Goal: Use online tool/utility: Utilize a website feature to perform a specific function

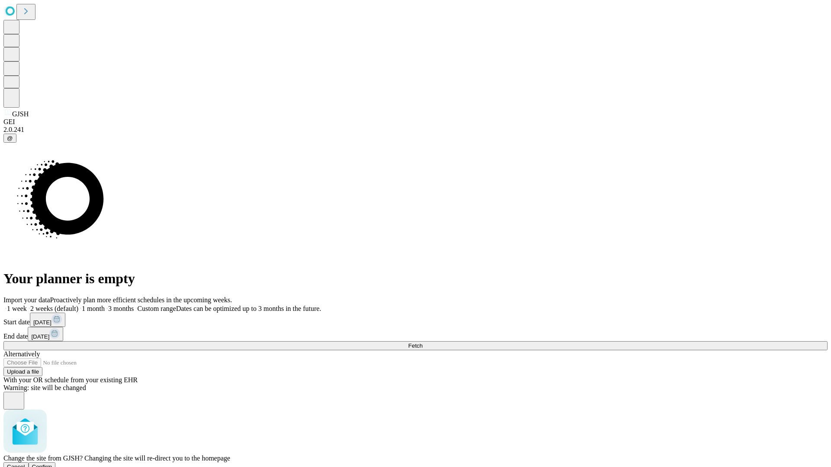
click at [52, 464] on span "Confirm" at bounding box center [42, 467] width 20 height 6
click at [78, 305] on label "2 weeks (default)" at bounding box center [52, 308] width 51 height 7
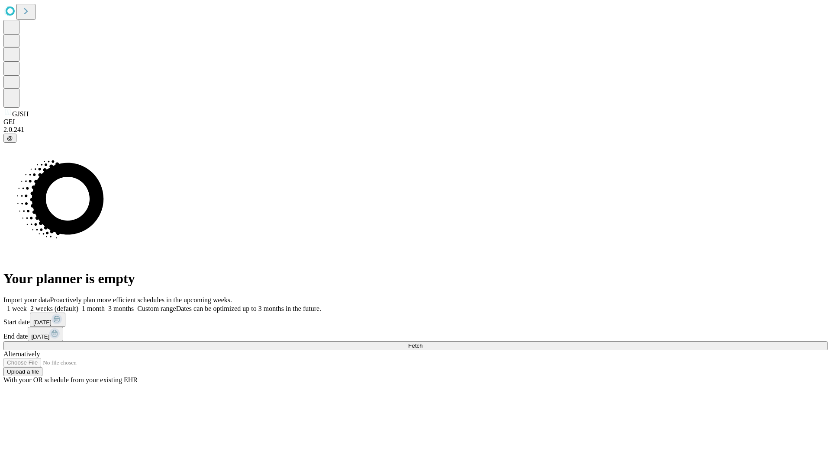
click at [422, 343] on span "Fetch" at bounding box center [415, 346] width 14 height 6
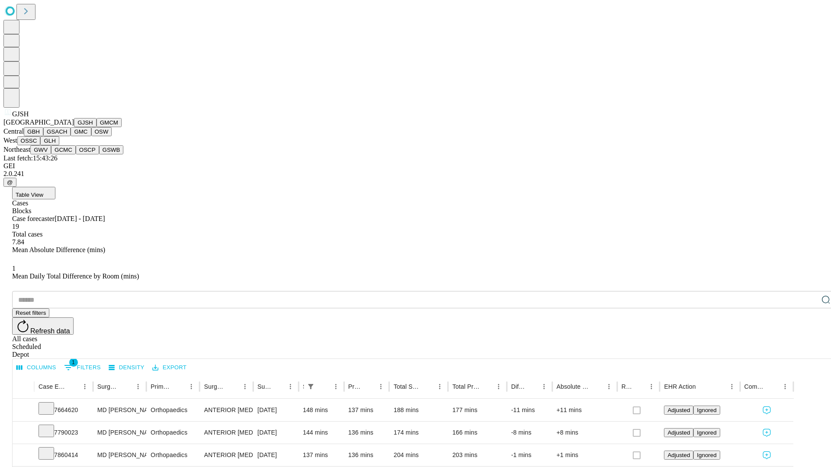
click at [96, 127] on button "GMCM" at bounding box center [108, 122] width 25 height 9
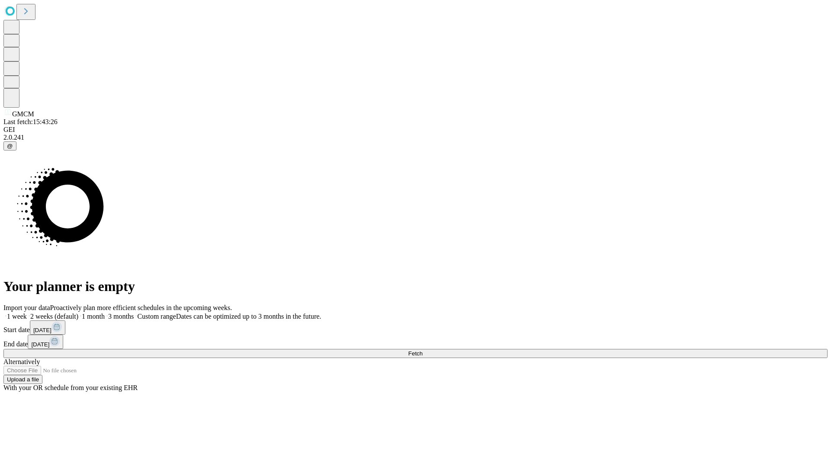
click at [78, 313] on label "2 weeks (default)" at bounding box center [52, 316] width 51 height 7
click at [422, 351] on span "Fetch" at bounding box center [415, 354] width 14 height 6
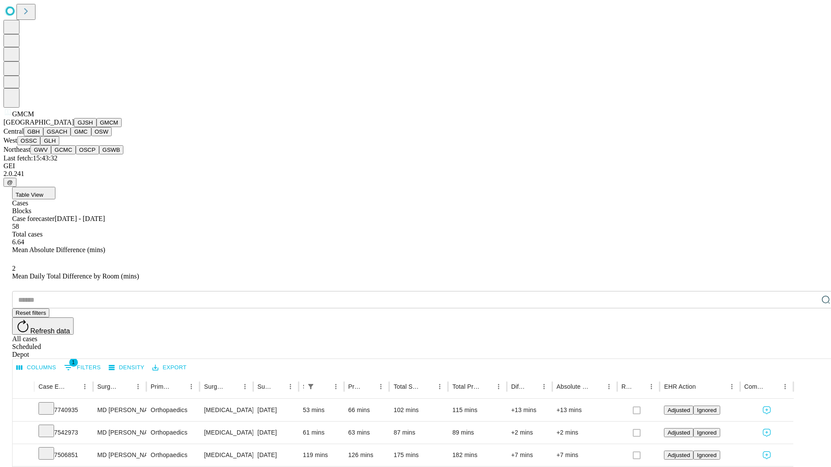
click at [43, 136] on button "GBH" at bounding box center [33, 131] width 19 height 9
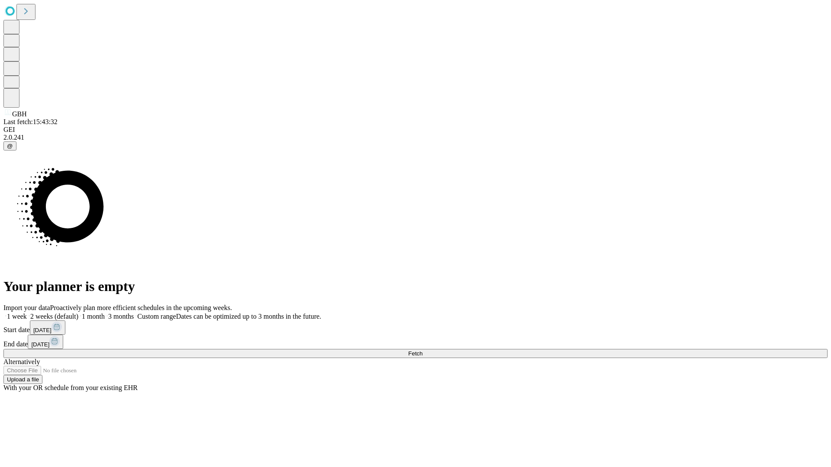
click at [78, 313] on label "2 weeks (default)" at bounding box center [52, 316] width 51 height 7
click at [422, 351] on span "Fetch" at bounding box center [415, 354] width 14 height 6
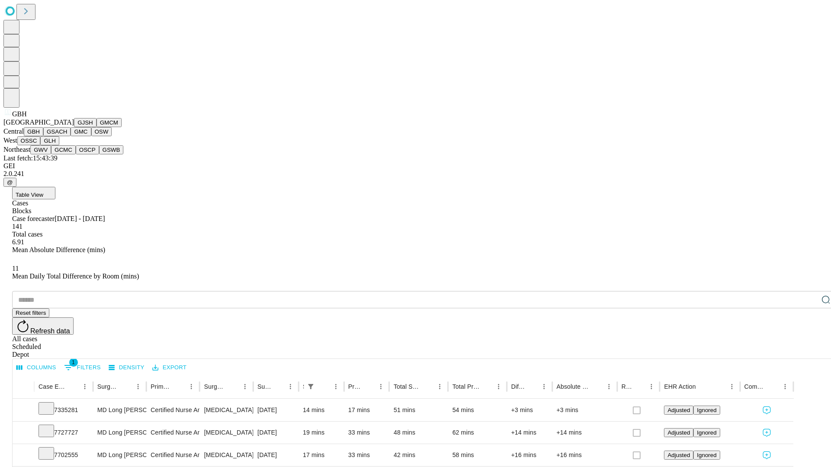
click at [67, 136] on button "GSACH" at bounding box center [56, 131] width 27 height 9
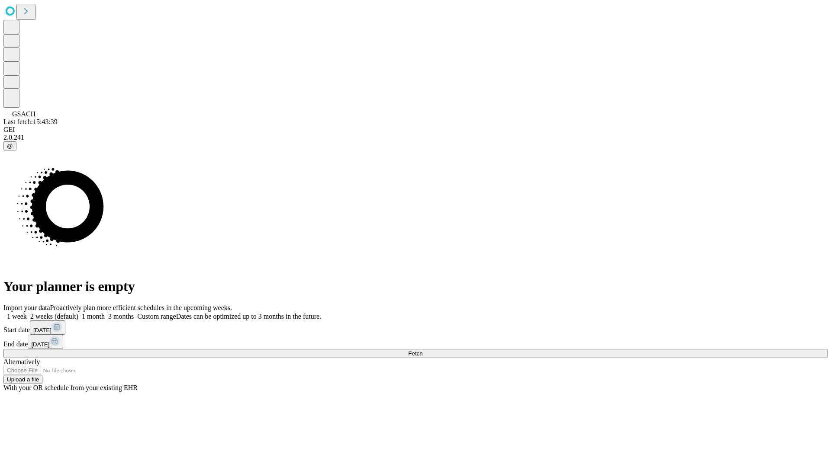
click at [422, 351] on span "Fetch" at bounding box center [415, 354] width 14 height 6
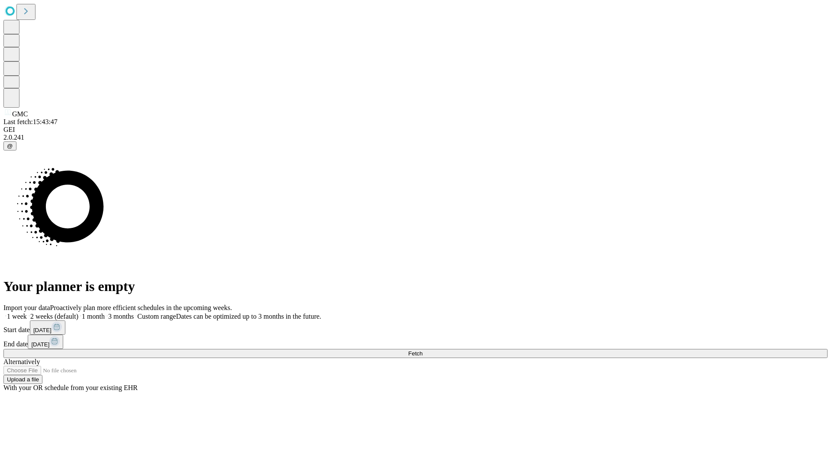
click at [78, 313] on label "2 weeks (default)" at bounding box center [52, 316] width 51 height 7
click at [422, 351] on span "Fetch" at bounding box center [415, 354] width 14 height 6
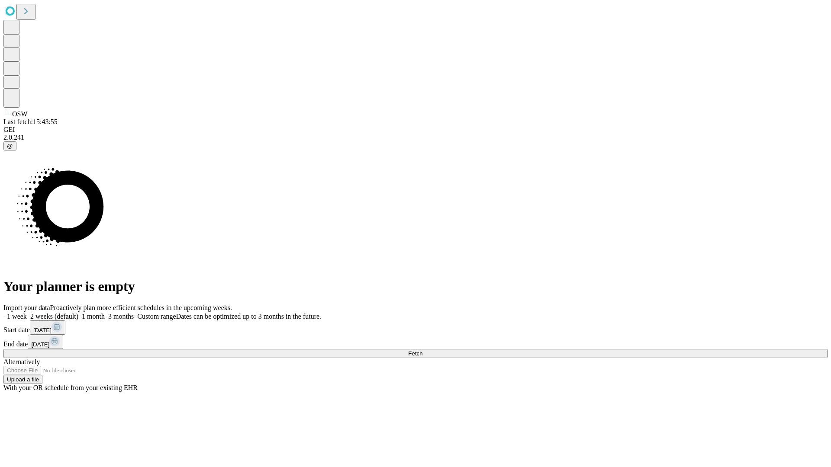
click at [78, 313] on label "2 weeks (default)" at bounding box center [52, 316] width 51 height 7
click at [422, 351] on span "Fetch" at bounding box center [415, 354] width 14 height 6
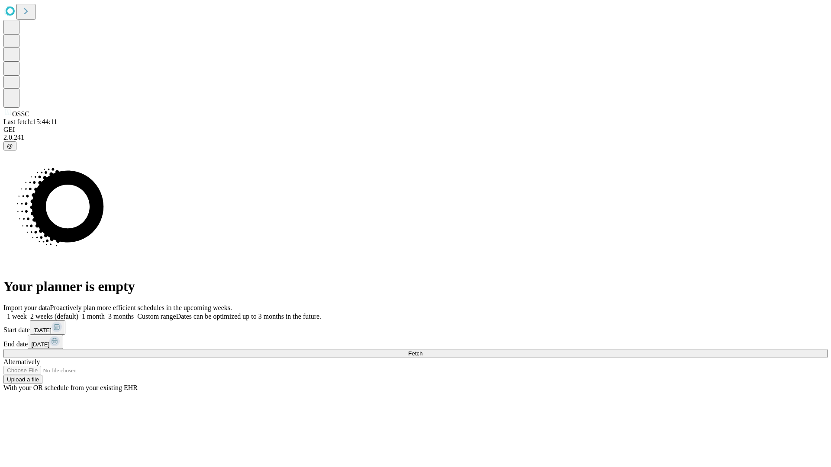
click at [78, 313] on label "2 weeks (default)" at bounding box center [52, 316] width 51 height 7
click at [422, 351] on span "Fetch" at bounding box center [415, 354] width 14 height 6
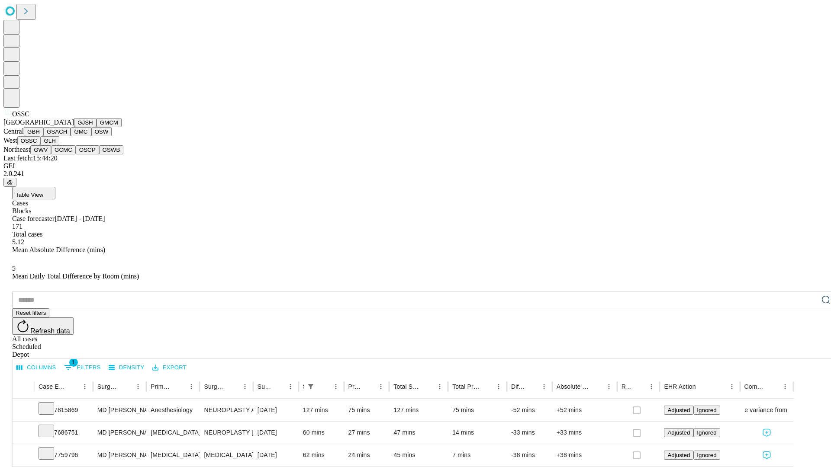
click at [59, 145] on button "GLH" at bounding box center [49, 140] width 19 height 9
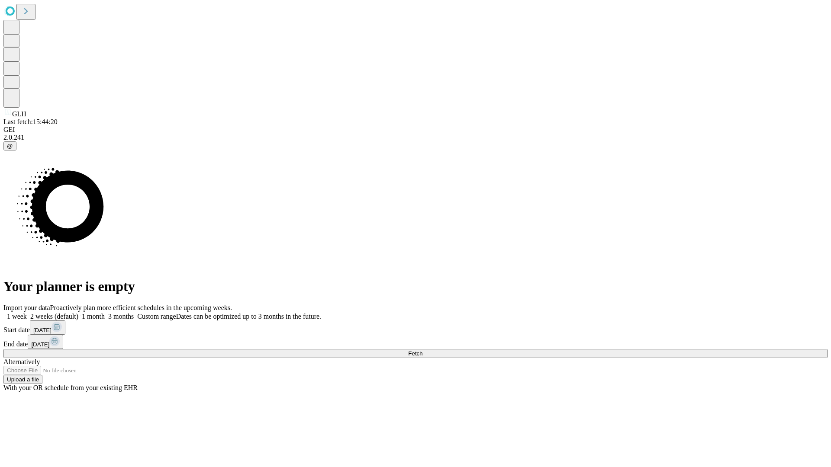
click at [78, 313] on label "2 weeks (default)" at bounding box center [52, 316] width 51 height 7
click at [422, 351] on span "Fetch" at bounding box center [415, 354] width 14 height 6
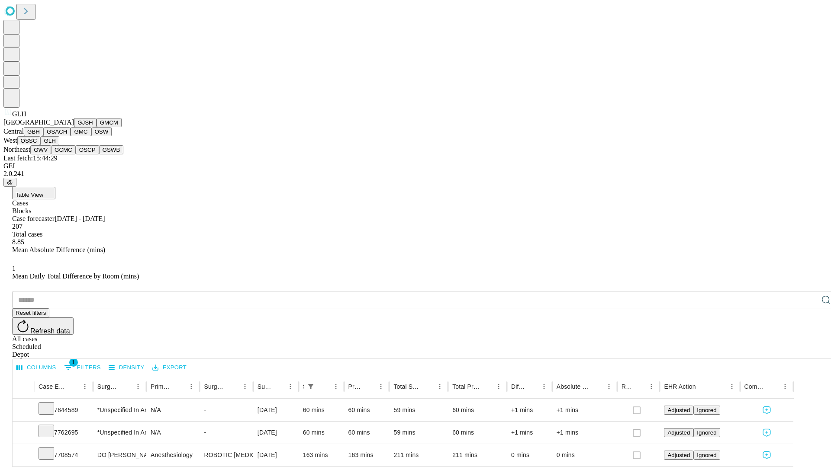
click at [51, 154] on button "GWV" at bounding box center [40, 149] width 21 height 9
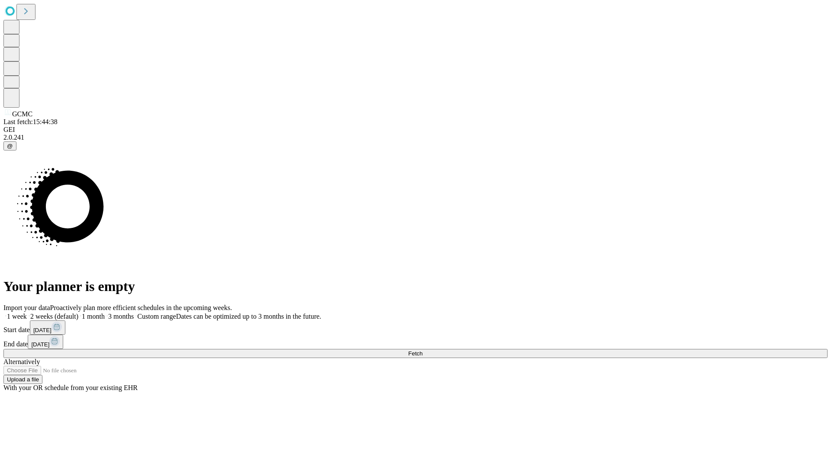
click at [78, 313] on label "2 weeks (default)" at bounding box center [52, 316] width 51 height 7
click at [422, 351] on span "Fetch" at bounding box center [415, 354] width 14 height 6
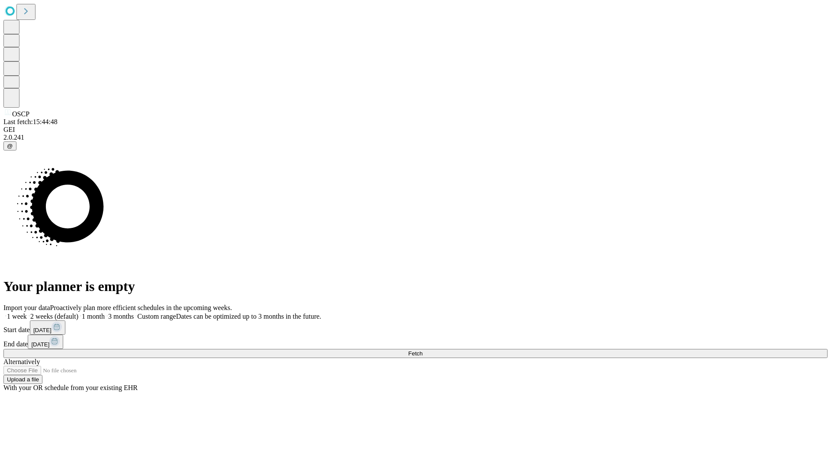
click at [78, 313] on label "2 weeks (default)" at bounding box center [52, 316] width 51 height 7
click at [422, 351] on span "Fetch" at bounding box center [415, 354] width 14 height 6
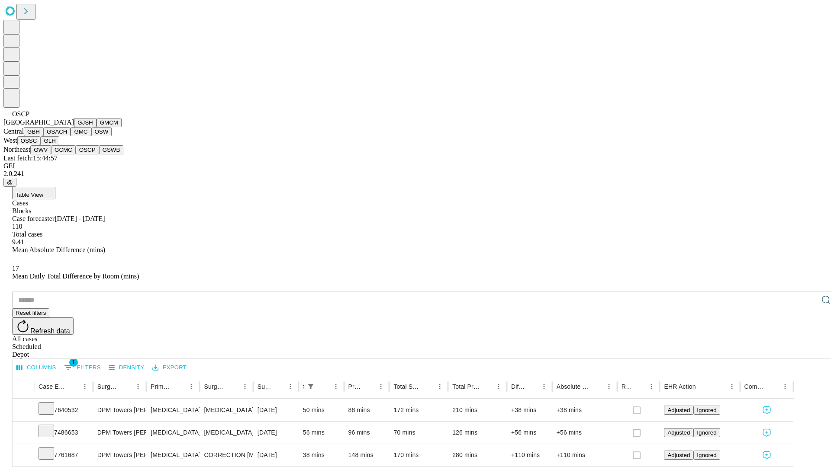
click at [99, 154] on button "GSWB" at bounding box center [111, 149] width 25 height 9
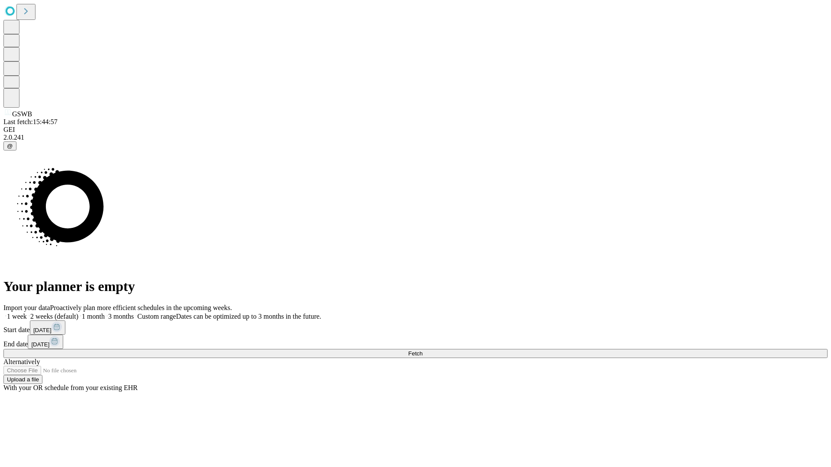
click at [78, 313] on label "2 weeks (default)" at bounding box center [52, 316] width 51 height 7
click at [422, 351] on span "Fetch" at bounding box center [415, 354] width 14 height 6
